Goal: Download file/media

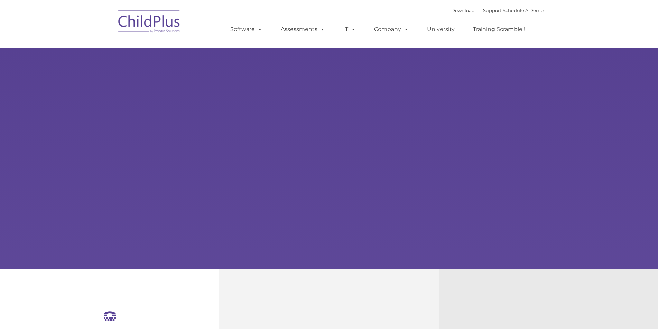
select select "MEDIUM"
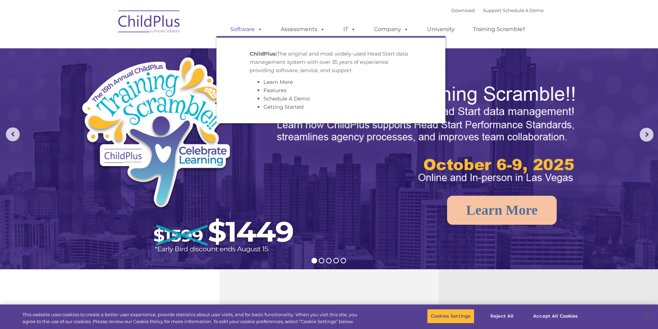
click at [248, 27] on link "Software" at bounding box center [246, 29] width 46 height 14
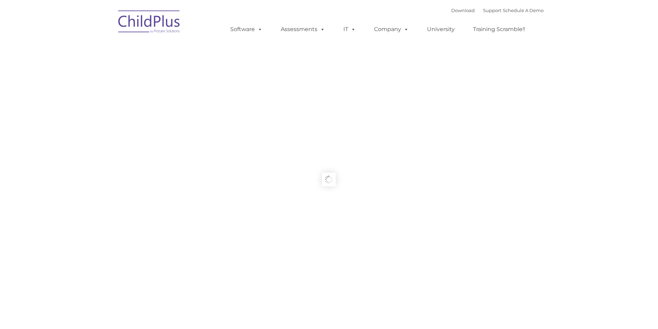
type input ""
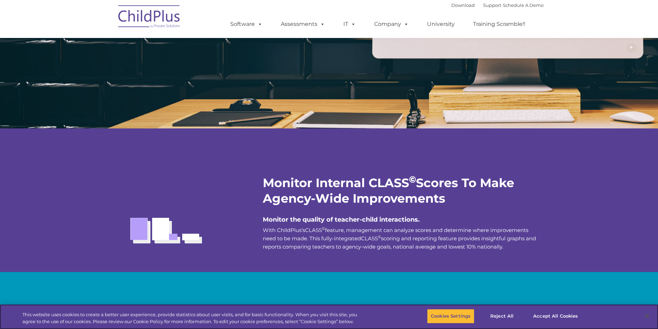
scroll to position [1155, 0]
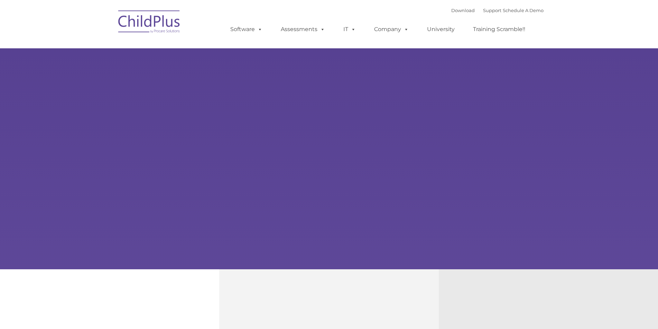
type input ""
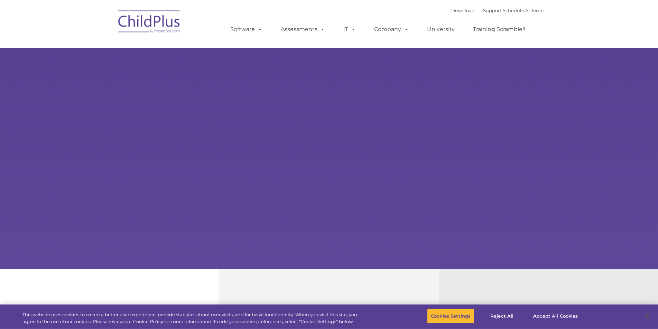
select select "MEDIUM"
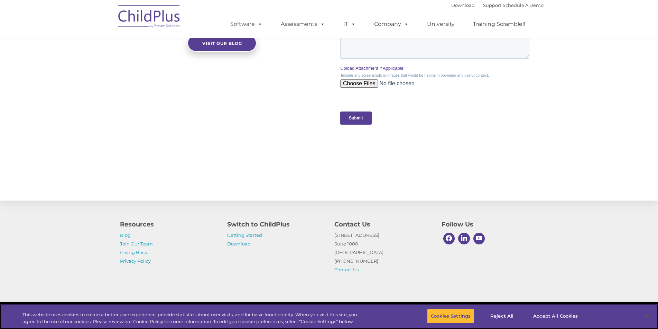
scroll to position [648, 0]
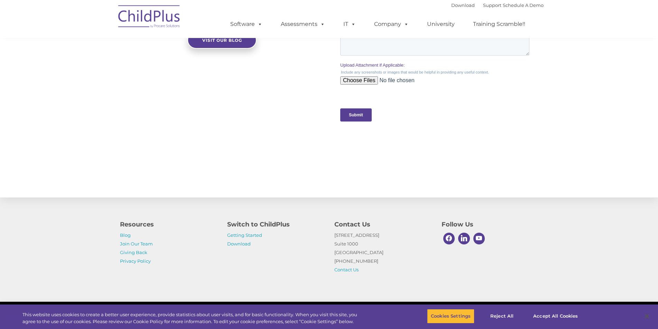
click at [232, 224] on h4 "Switch to ChildPlus" at bounding box center [275, 225] width 97 height 10
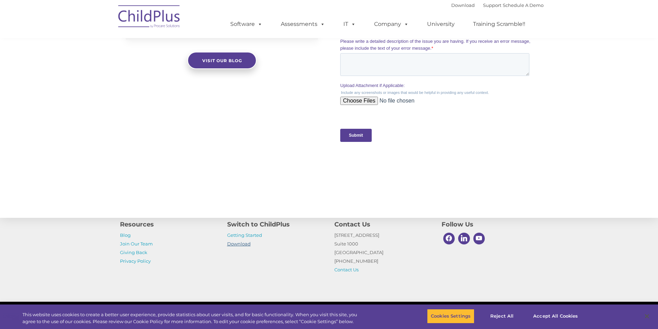
scroll to position [664, 0]
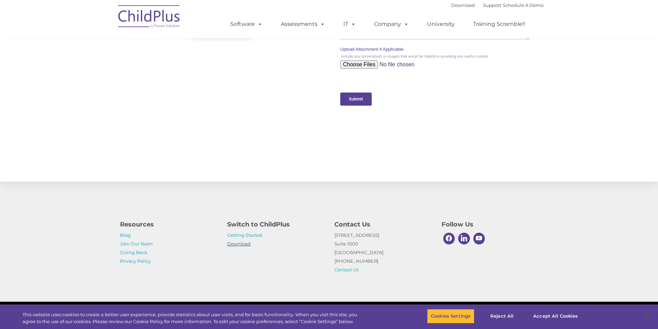
click at [233, 244] on link "Download" at bounding box center [239, 244] width 24 height 6
